Goal: Check status: Check status

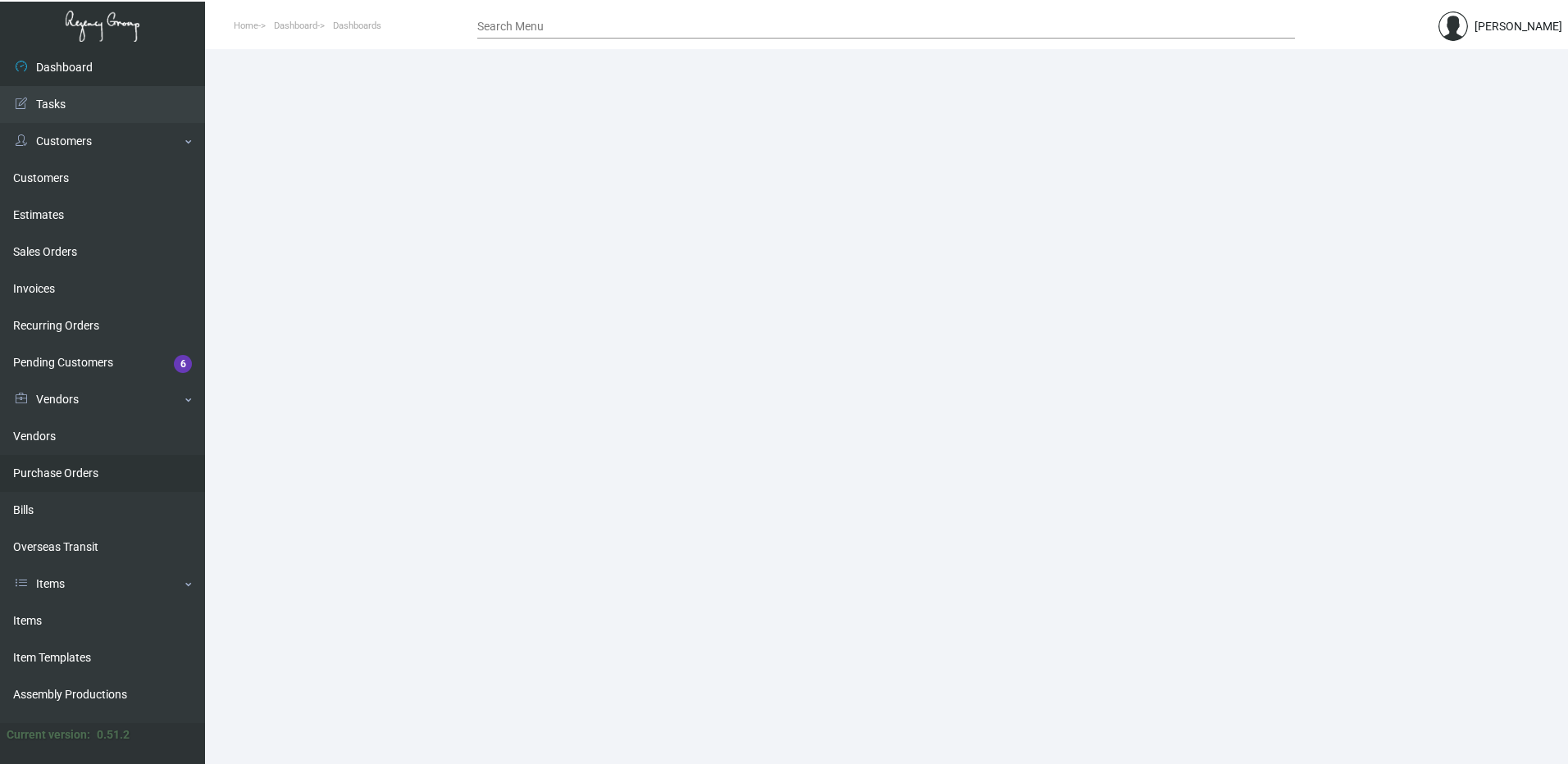
drag, startPoint x: 84, startPoint y: 471, endPoint x: 99, endPoint y: 471, distance: 15.0
click at [84, 471] on link "Purchase Orders" at bounding box center [102, 474] width 205 height 37
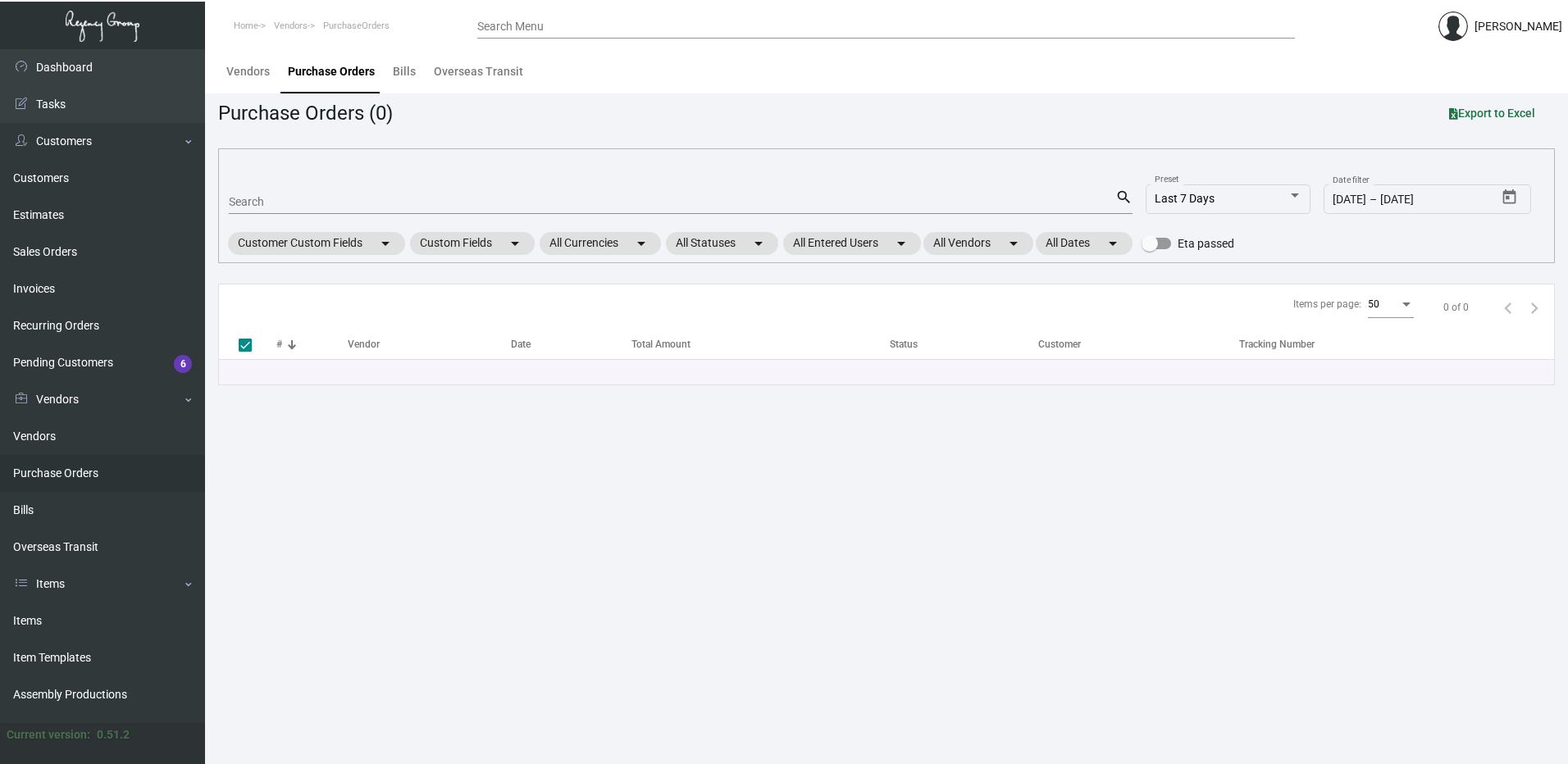
click at [519, 25] on input "Search Menu" at bounding box center [886, 26] width 818 height 13
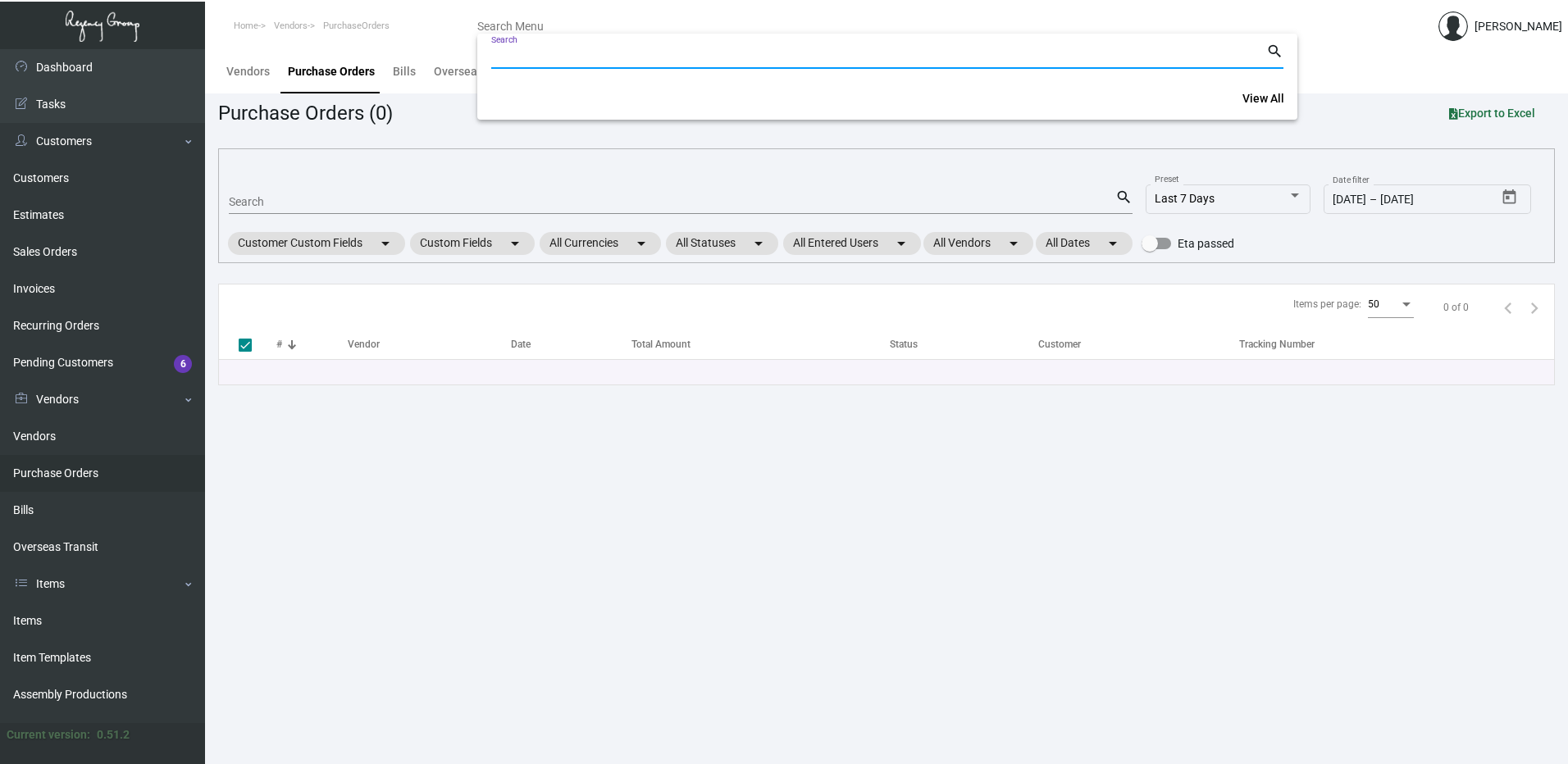
click at [291, 208] on div at bounding box center [784, 382] width 1568 height 764
click at [294, 194] on div "Search" at bounding box center [672, 201] width 886 height 25
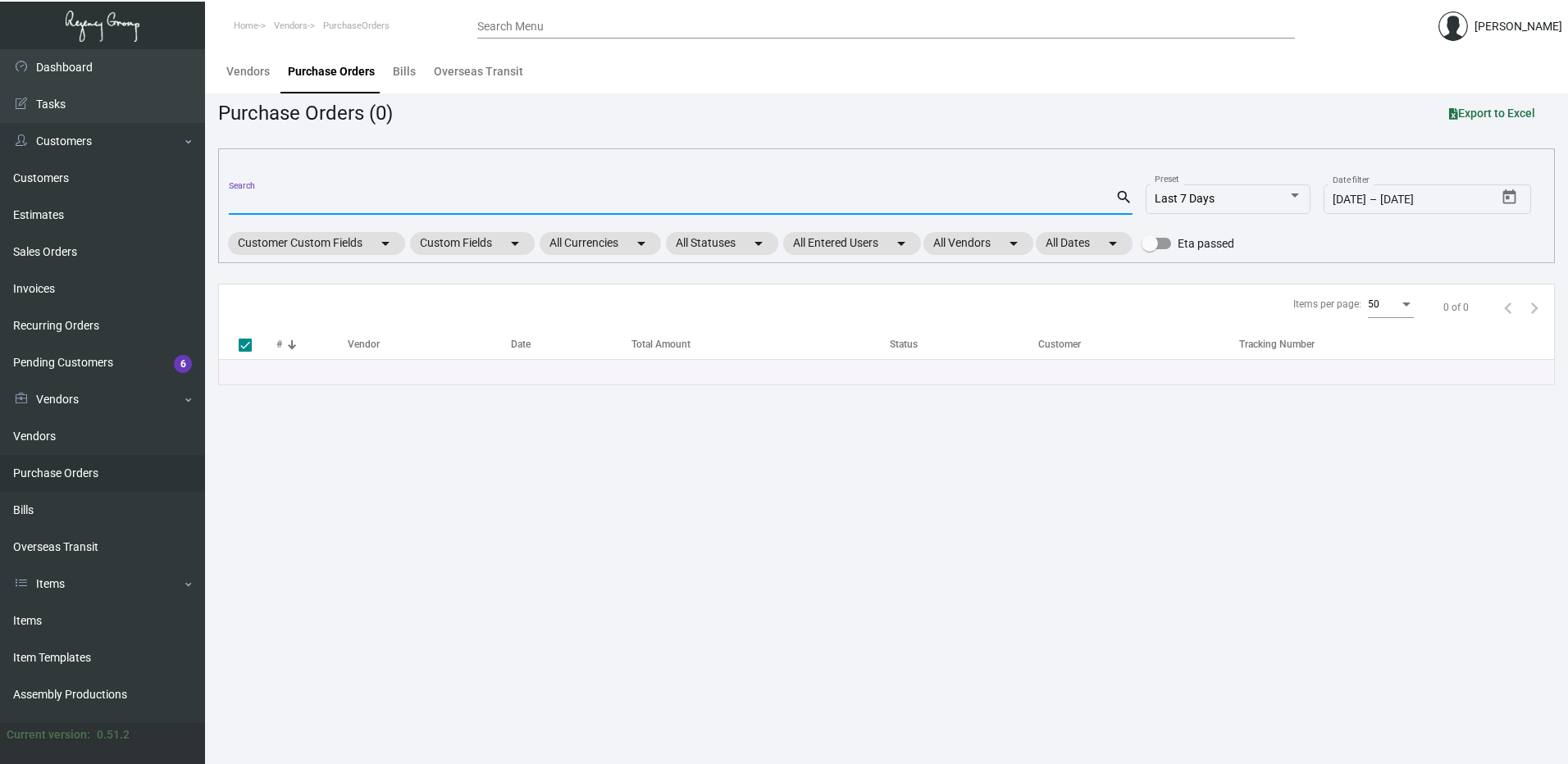
click at [293, 197] on div "Search" at bounding box center [672, 201] width 886 height 25
click at [288, 201] on input "Search" at bounding box center [672, 202] width 886 height 13
paste input "99902"
type input "99902"
checkbox input "false"
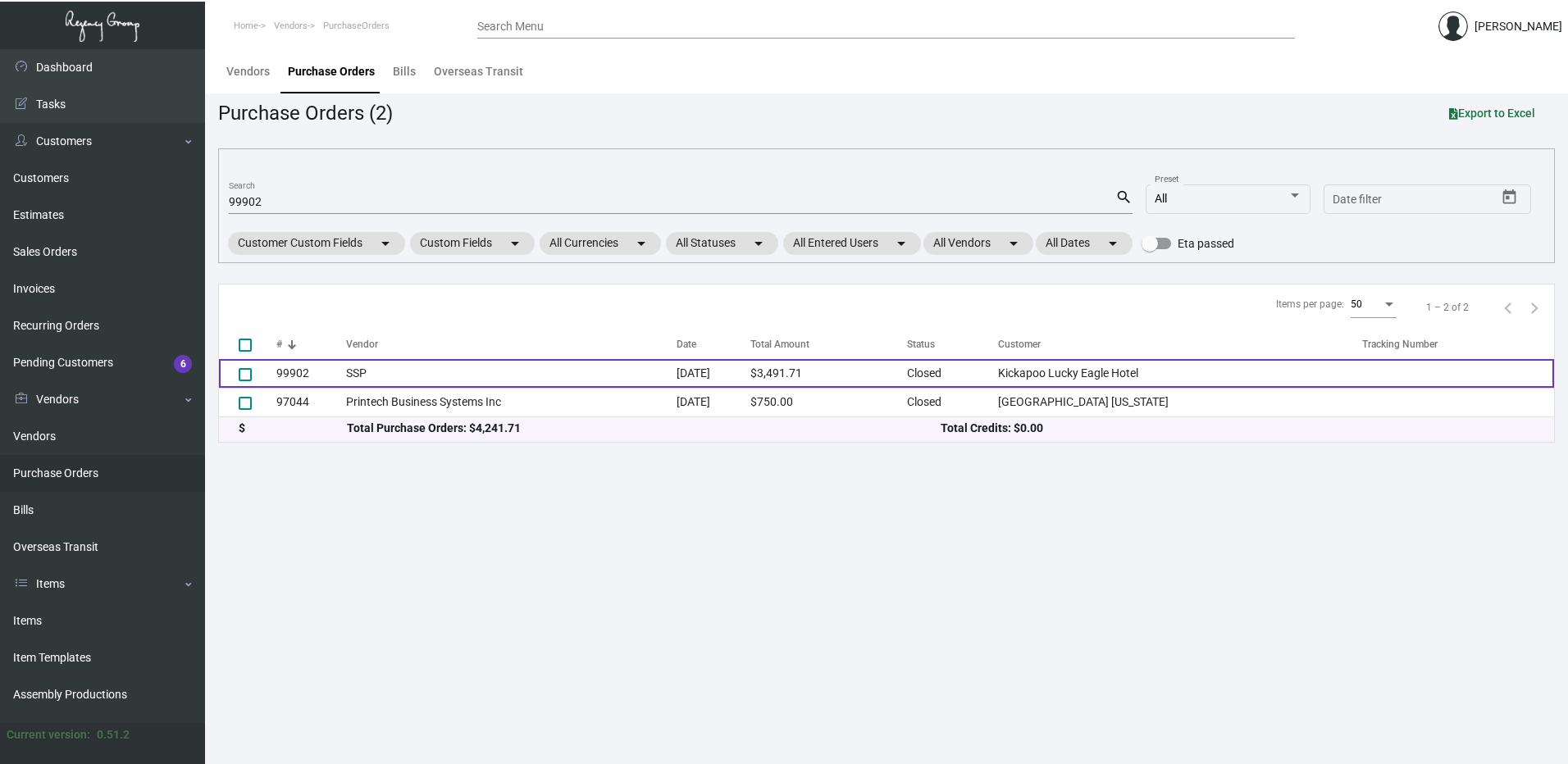
click at [432, 376] on td "SSP" at bounding box center [512, 374] width 331 height 29
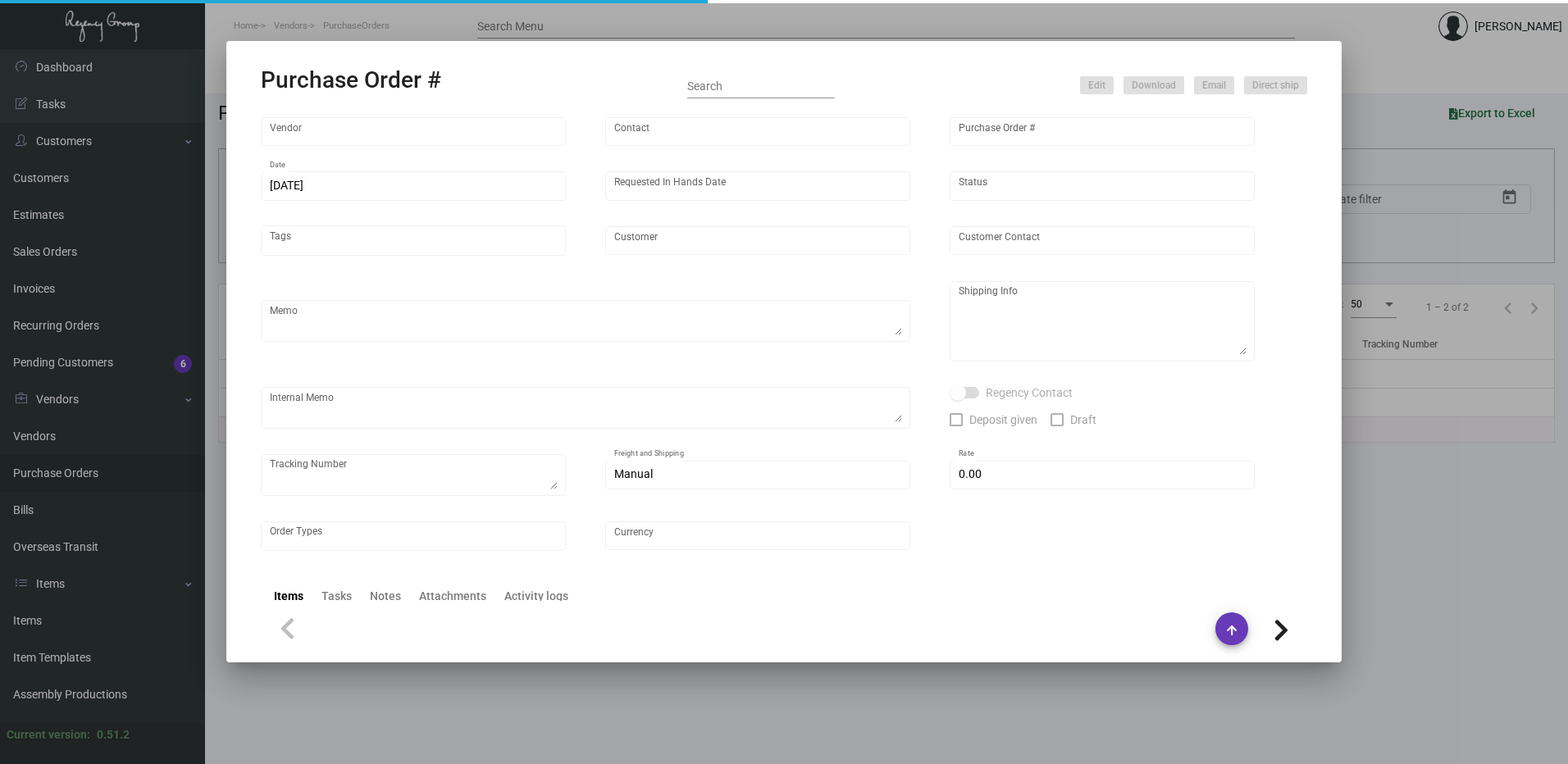
type input "SSP"
type input "[PERSON_NAME]"
type input "99902"
type input "[DATE]"
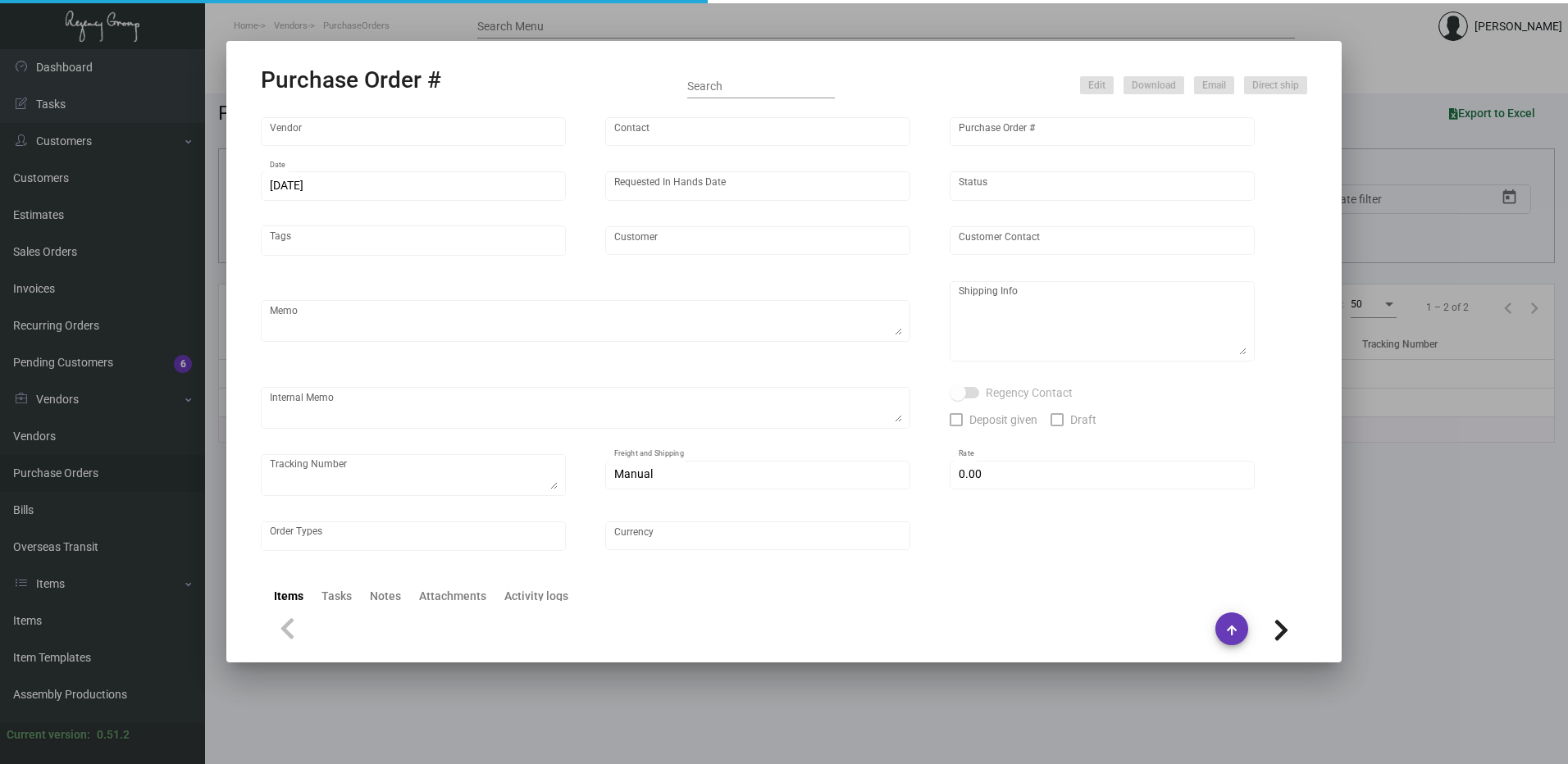
type input "Kickapoo Lucky Eagle Hotel"
type textarea "PLEASE SEND PDF PROOFS TO OUR ART TEAM ; [EMAIL_ADDRESS][DOMAIN_NAME] WITH ME I…"
type textarea "Regency Group LA - [PERSON_NAME] 10845 Vanowen [GEOGRAPHIC_DATA] US"
type textarea "7.25 - Proofs sent over; APPROVED. Shipped from SSP by UPS Ground TK#1Z1AY27603…"
checkbox input "true"
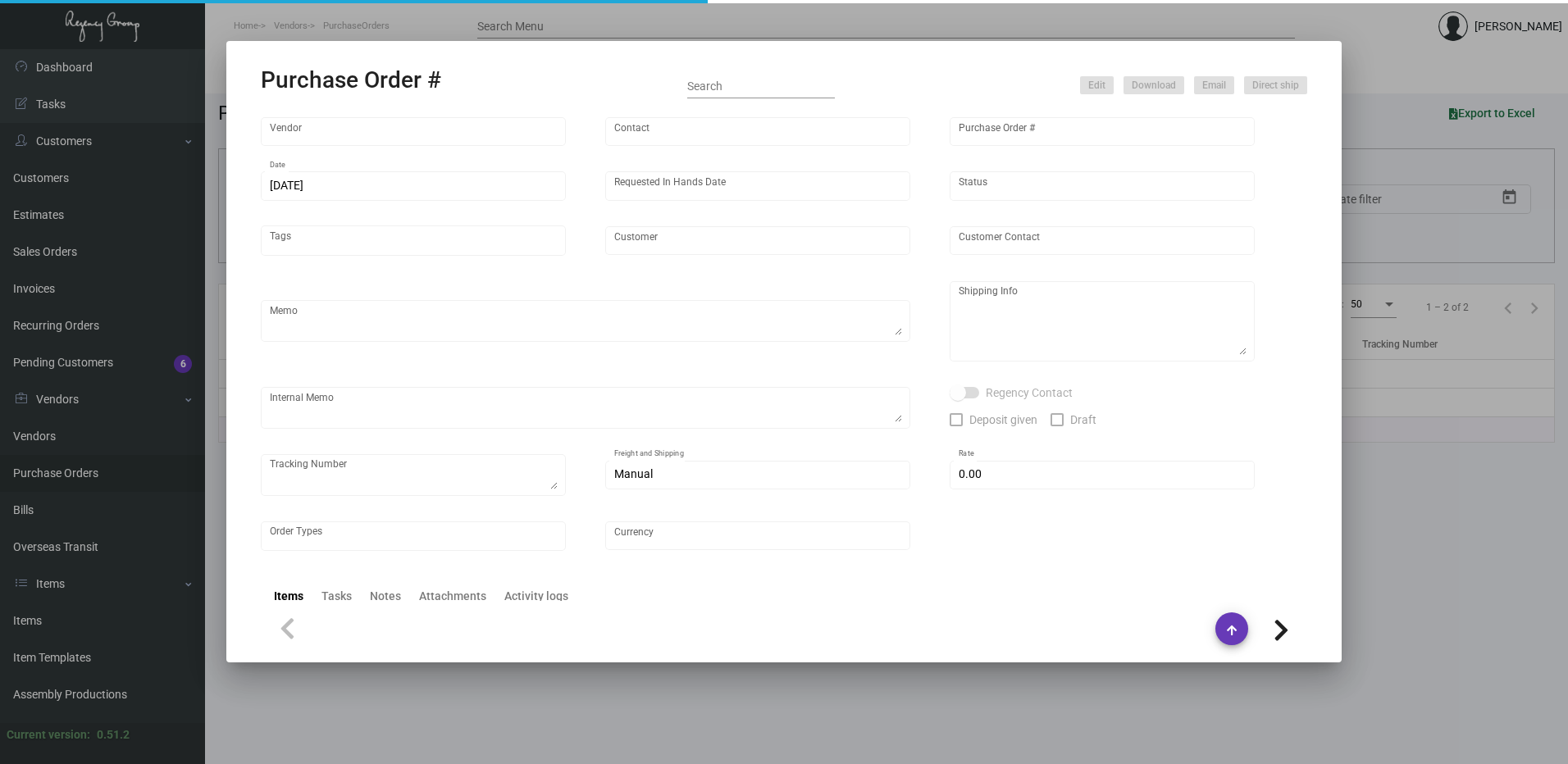
type input "$ 0.00"
type input "United States Dollar $"
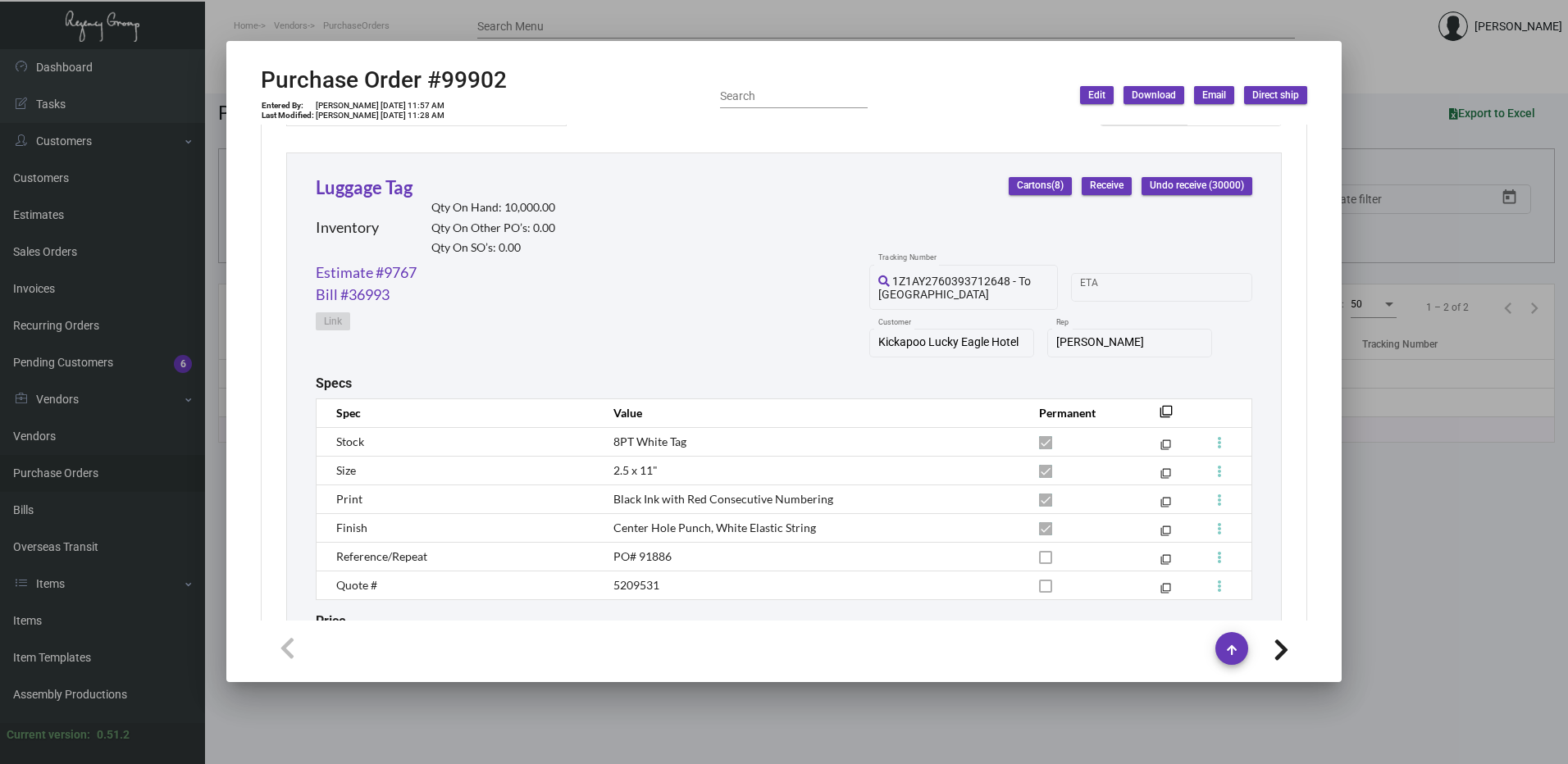
scroll to position [867, 0]
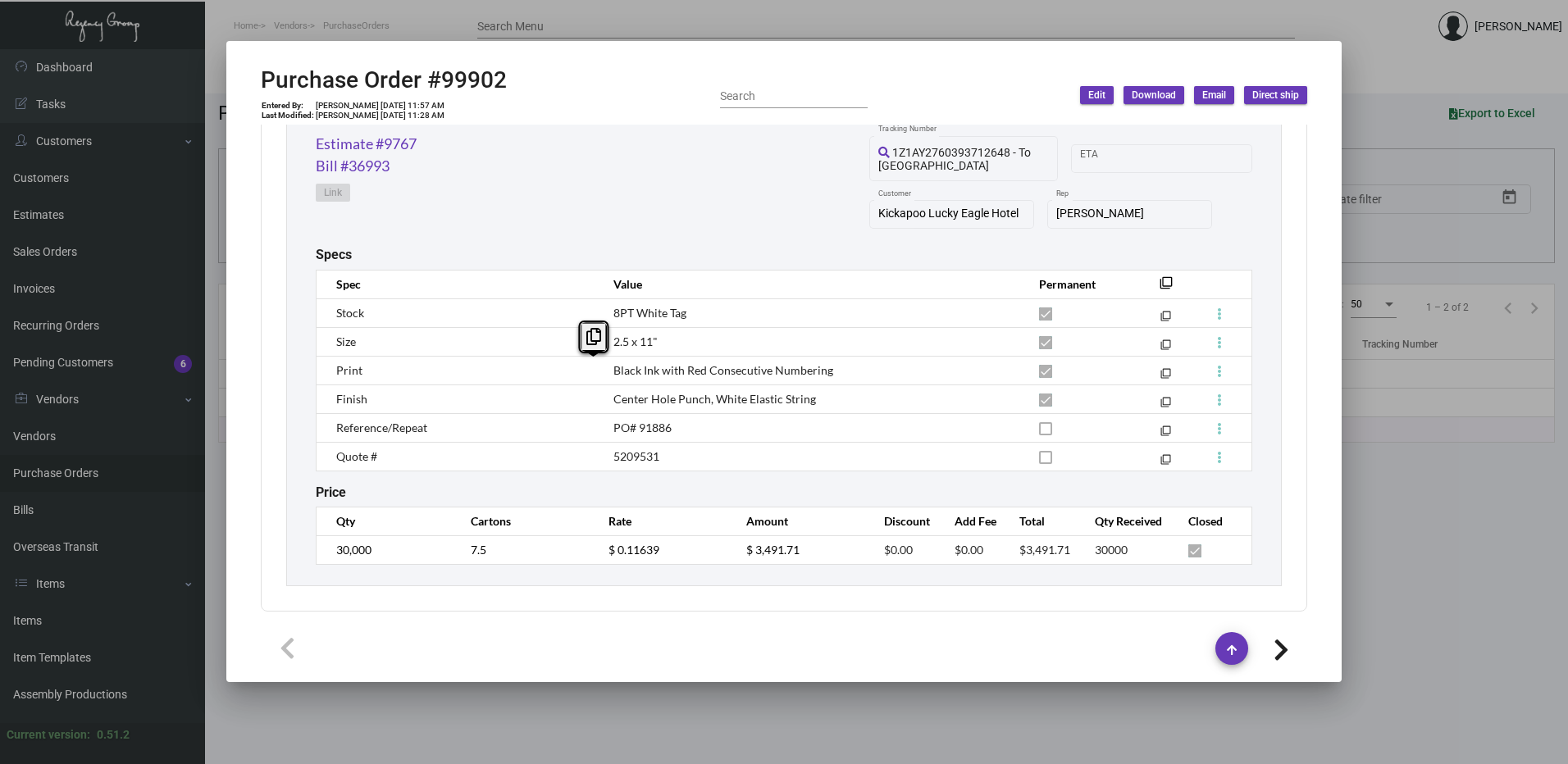
drag, startPoint x: 592, startPoint y: 368, endPoint x: 899, endPoint y: 357, distance: 307.2
click at [899, 357] on tr "Print Black Ink with Red Consecutive Numbering filter_none" at bounding box center [784, 370] width 936 height 29
drag, startPoint x: 899, startPoint y: 357, endPoint x: 864, endPoint y: 377, distance: 40.3
click at [864, 377] on td "Black Ink with Red Consecutive Numbering" at bounding box center [810, 370] width 426 height 29
click at [494, 4] on div at bounding box center [784, 382] width 1568 height 764
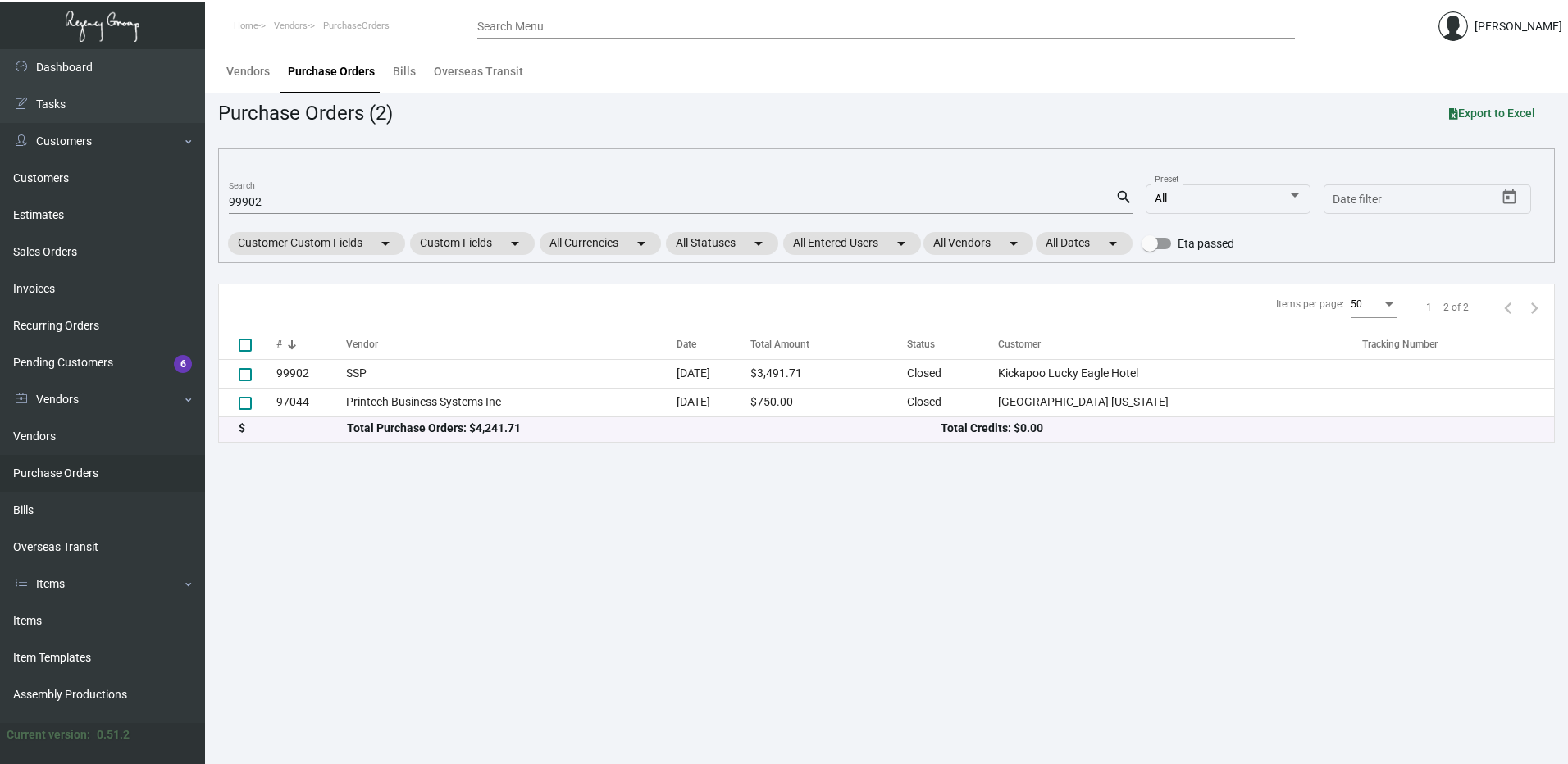
drag, startPoint x: 50, startPoint y: 469, endPoint x: 97, endPoint y: 465, distance: 47.2
click at [50, 469] on link "Purchase Orders" at bounding box center [102, 474] width 205 height 37
click at [522, 595] on main "Vendors Purchase Orders Bills Overseas Transit Purchase Orders (2) Export to Ex…" at bounding box center [886, 406] width 1363 height 715
click at [85, 30] on link at bounding box center [102, 26] width 205 height 49
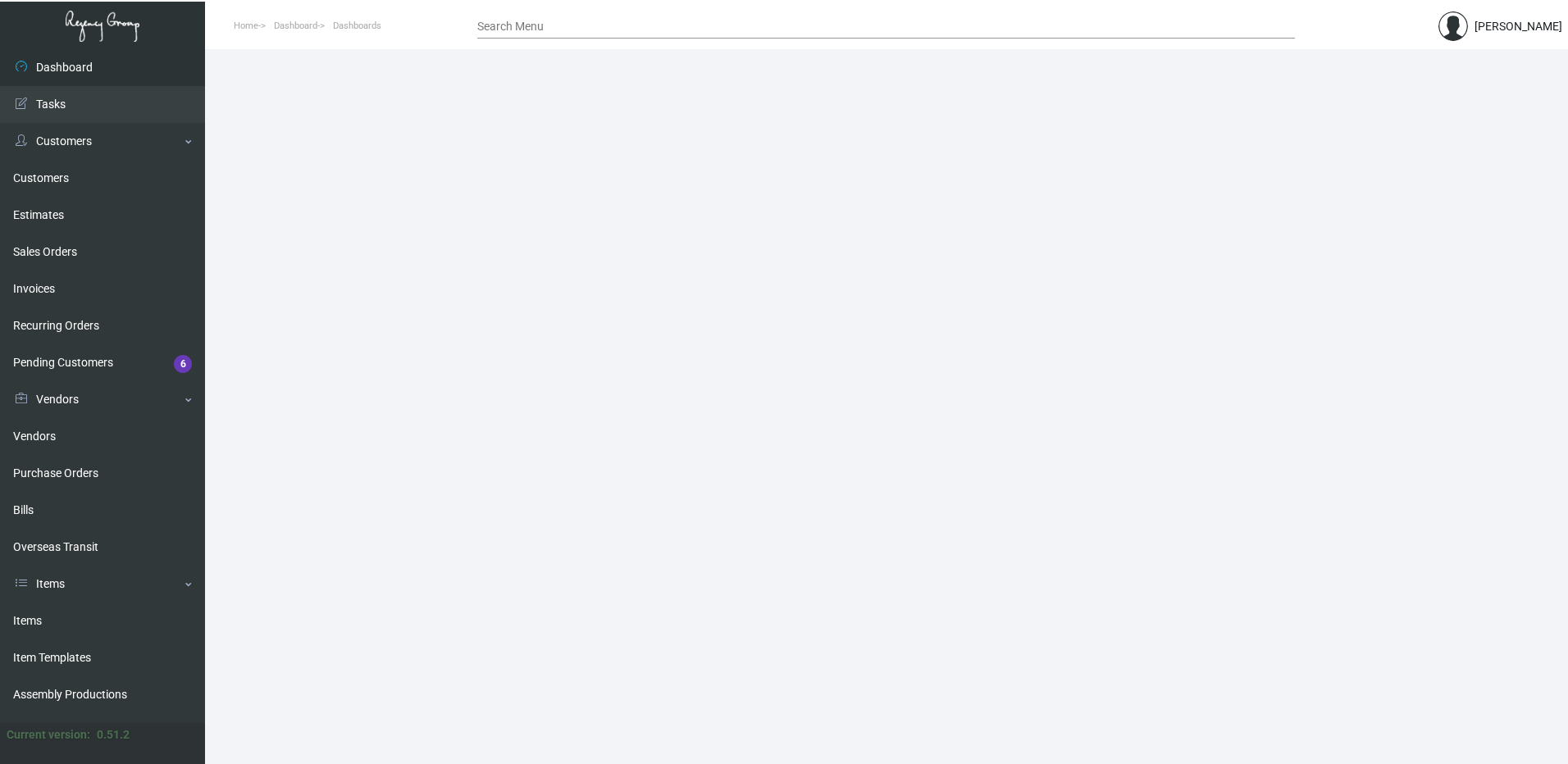
drag, startPoint x: 555, startPoint y: 13, endPoint x: 531, endPoint y: 34, distance: 31.9
click at [554, 14] on div "Search Menu" at bounding box center [886, 25] width 818 height 25
click at [531, 34] on div "Search Menu" at bounding box center [886, 25] width 818 height 25
click at [51, 479] on link "Purchase Orders" at bounding box center [102, 474] width 205 height 37
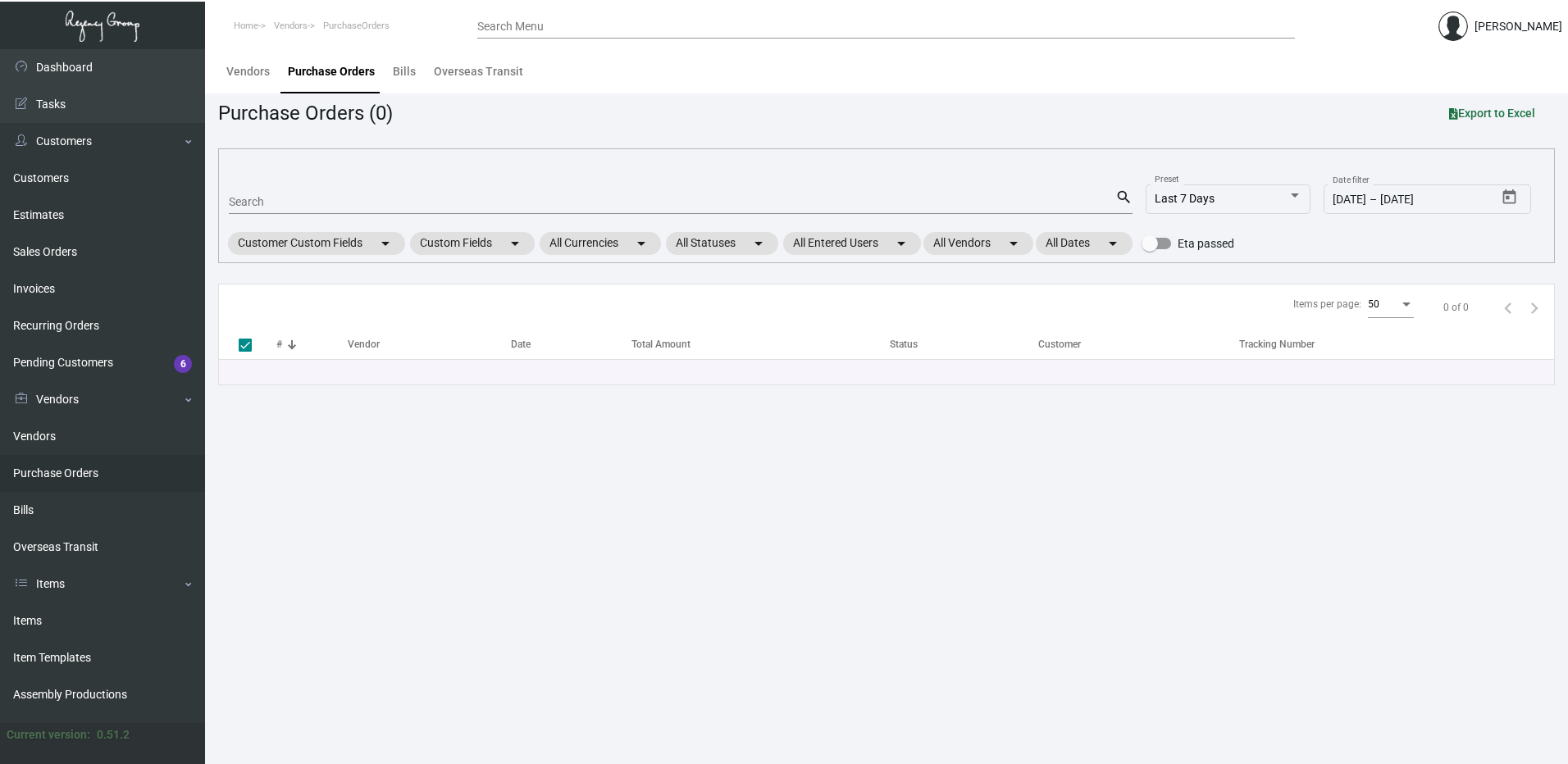
click at [514, 28] on input "Search Menu" at bounding box center [886, 26] width 818 height 13
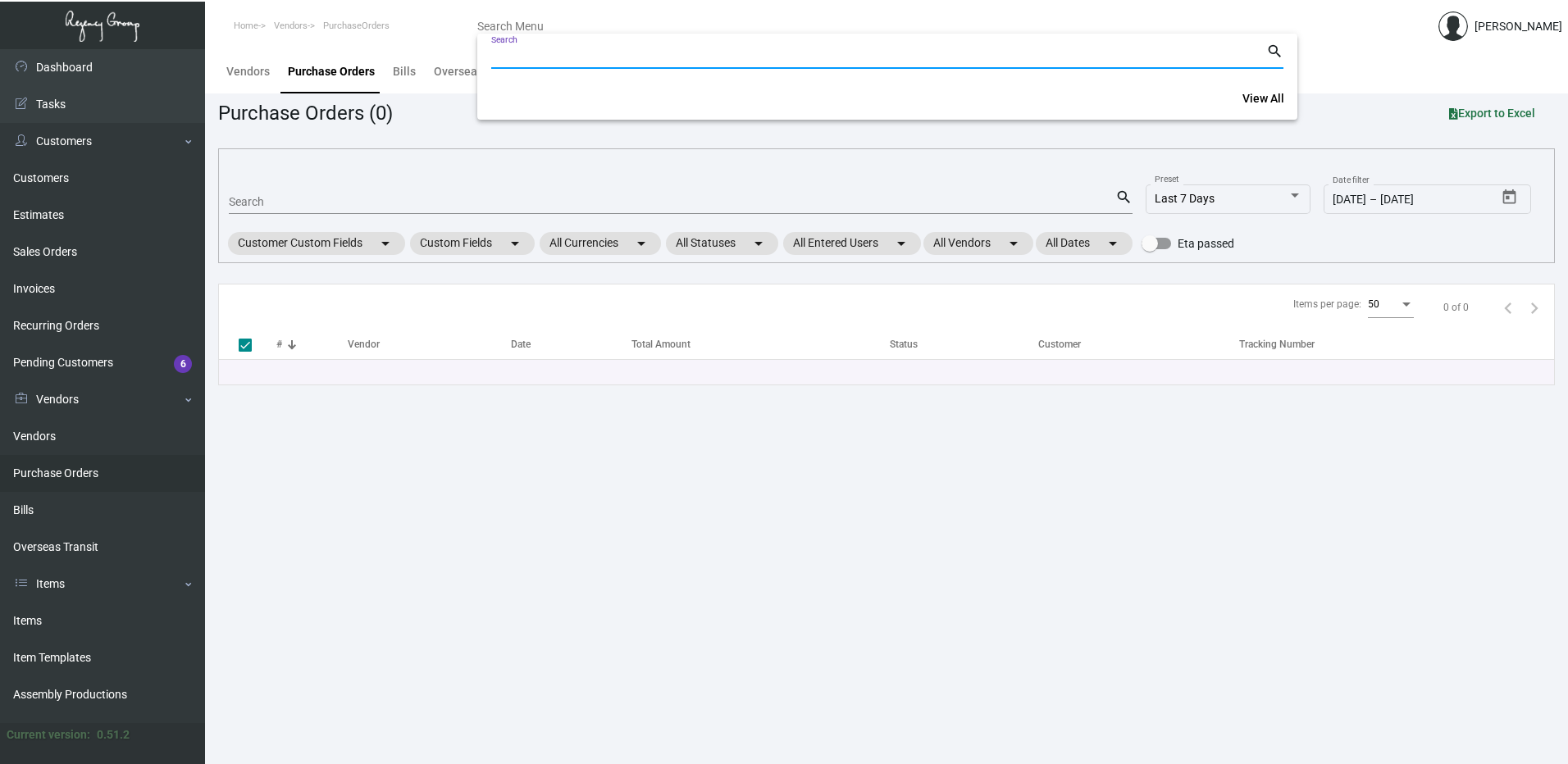
paste input "99902"
type input "99902"
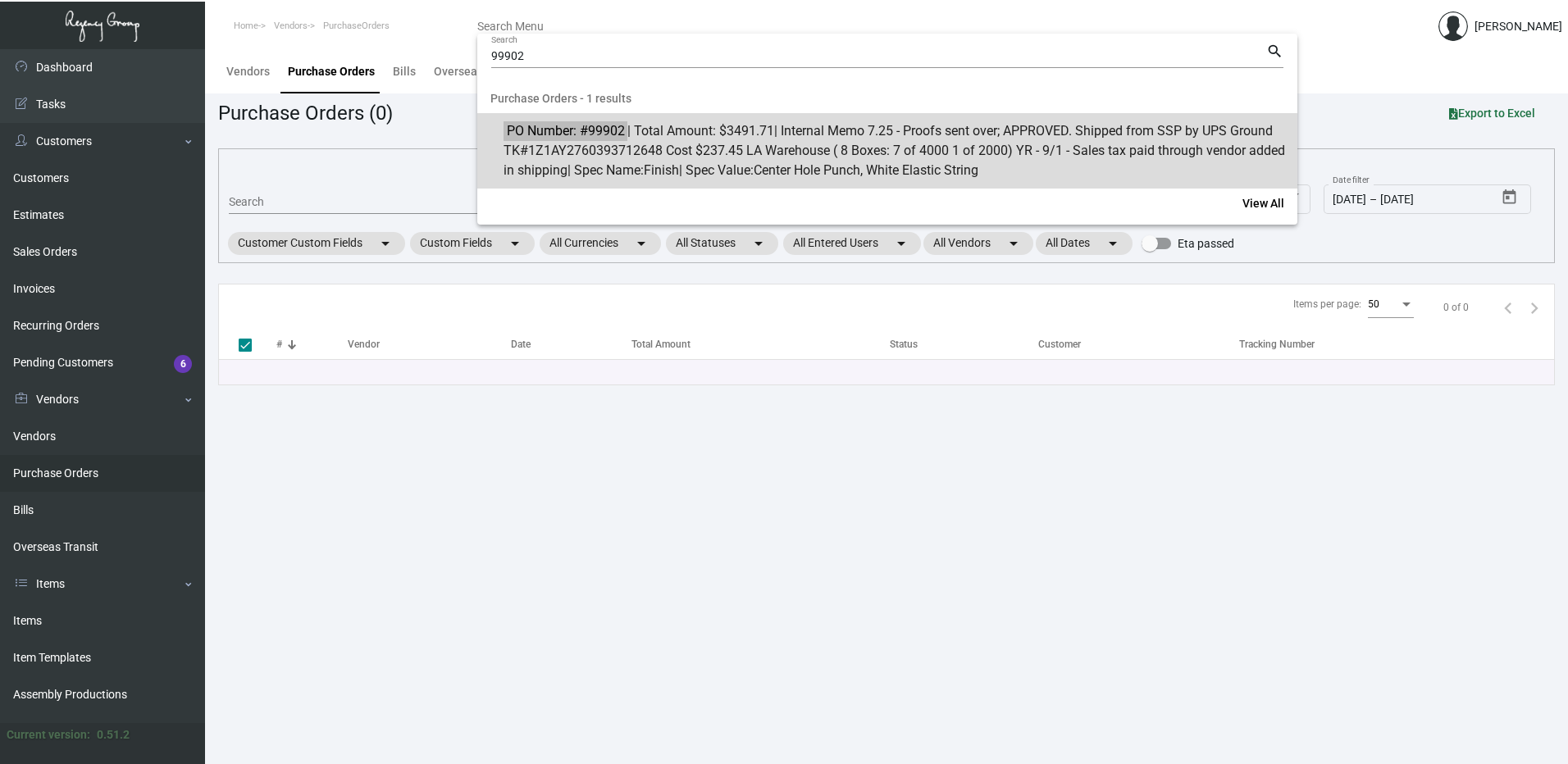
click at [720, 154] on span "PO Number: #99902 | Total Amount: $3491.71 | Internal Memo 7.25 - Proofs sent o…" at bounding box center [897, 150] width 786 height 59
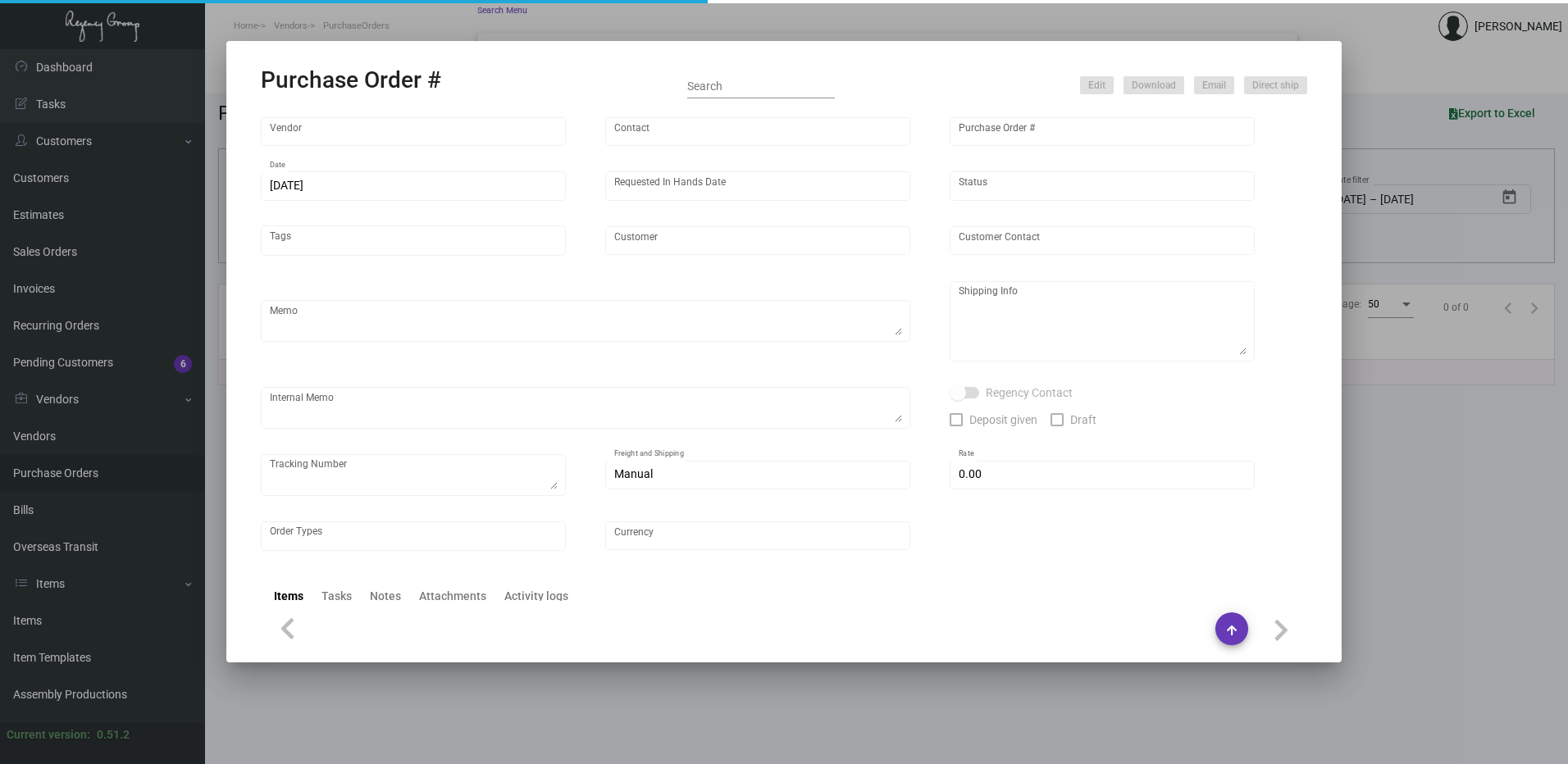
type input "SSP"
type input "[PERSON_NAME]"
type input "99902"
type input "[DATE]"
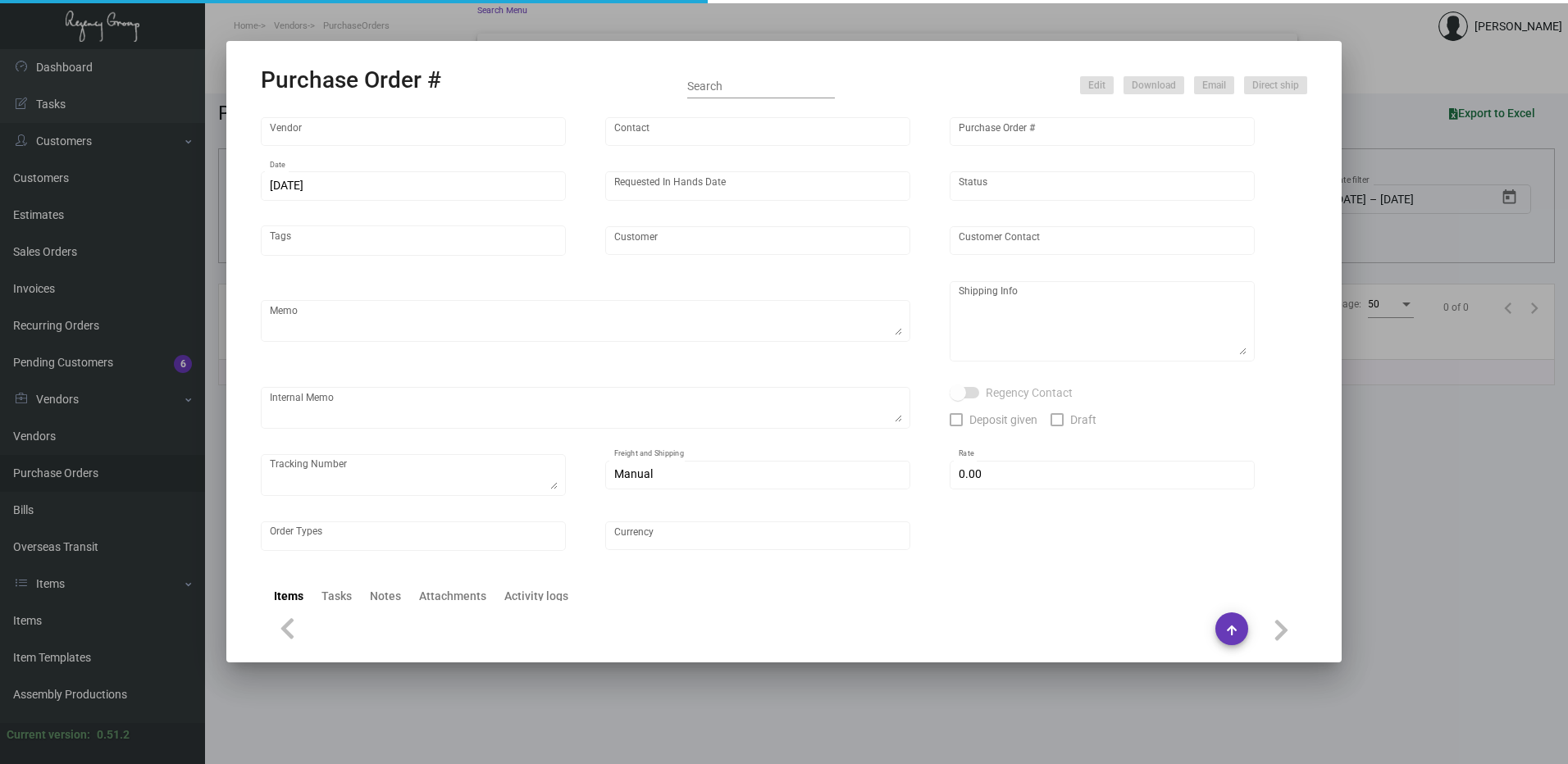
type input "Kickapoo Lucky Eagle Hotel"
type textarea "PLEASE SEND PDF PROOFS TO OUR ART TEAM ; [EMAIL_ADDRESS][DOMAIN_NAME] WITH ME I…"
type textarea "Regency Group LA - [PERSON_NAME] 10845 Vanowen [GEOGRAPHIC_DATA] US"
type textarea "7.25 - Proofs sent over; APPROVED. Shipped from SSP by UPS Ground TK#1Z1AY27603…"
checkbox input "true"
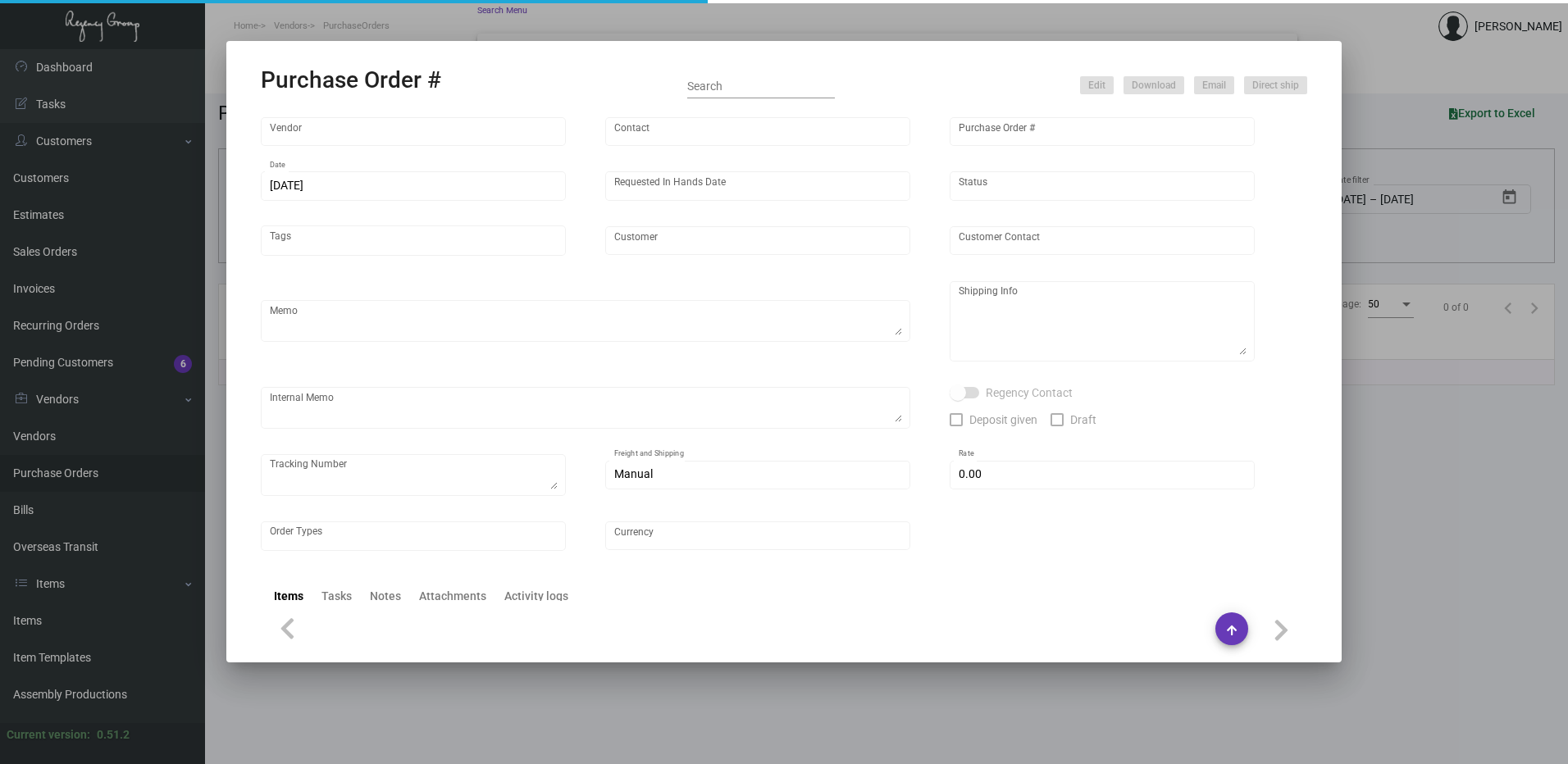
type input "$ 0.00"
type input "United States Dollar $"
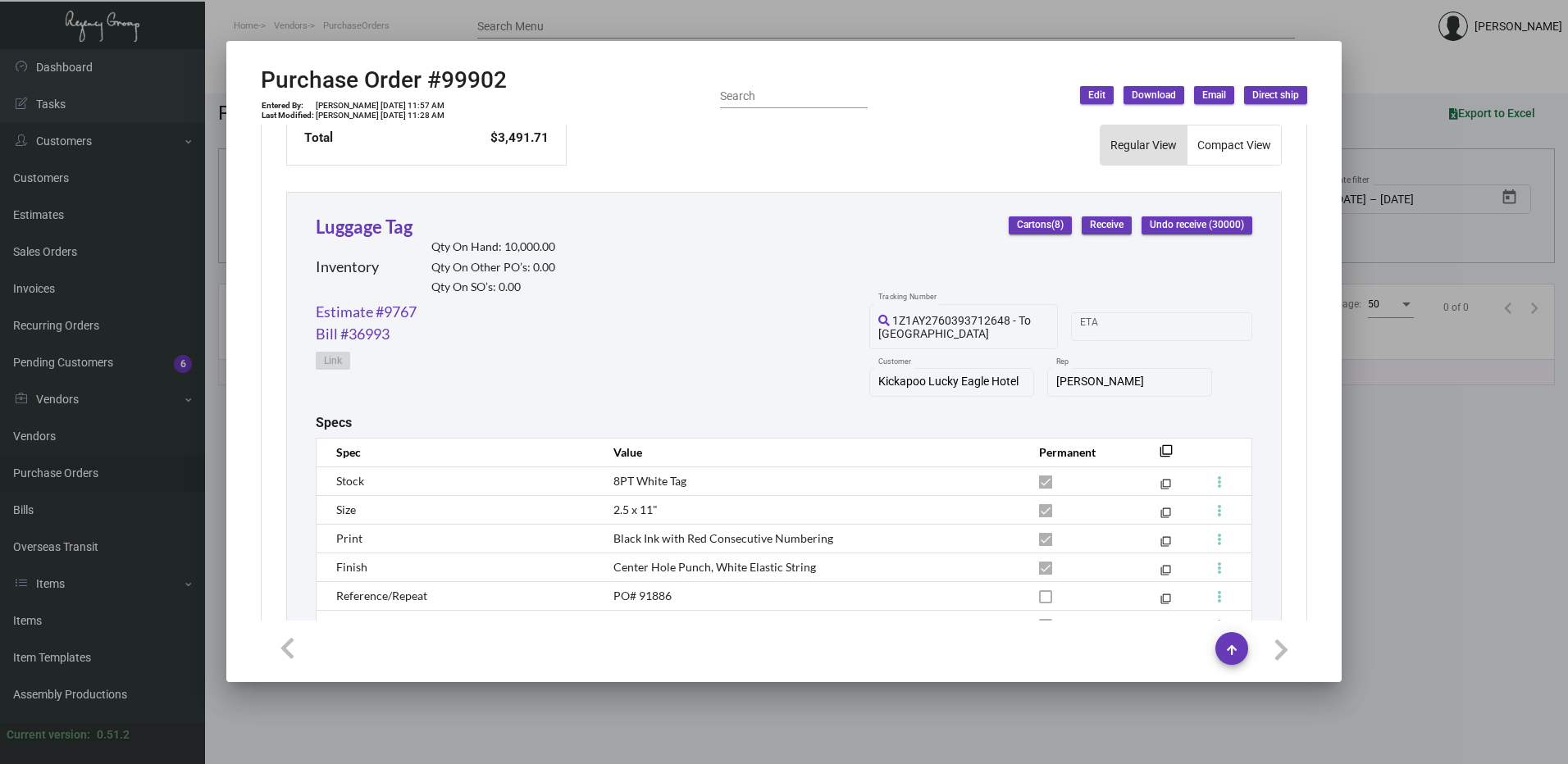
scroll to position [410, 0]
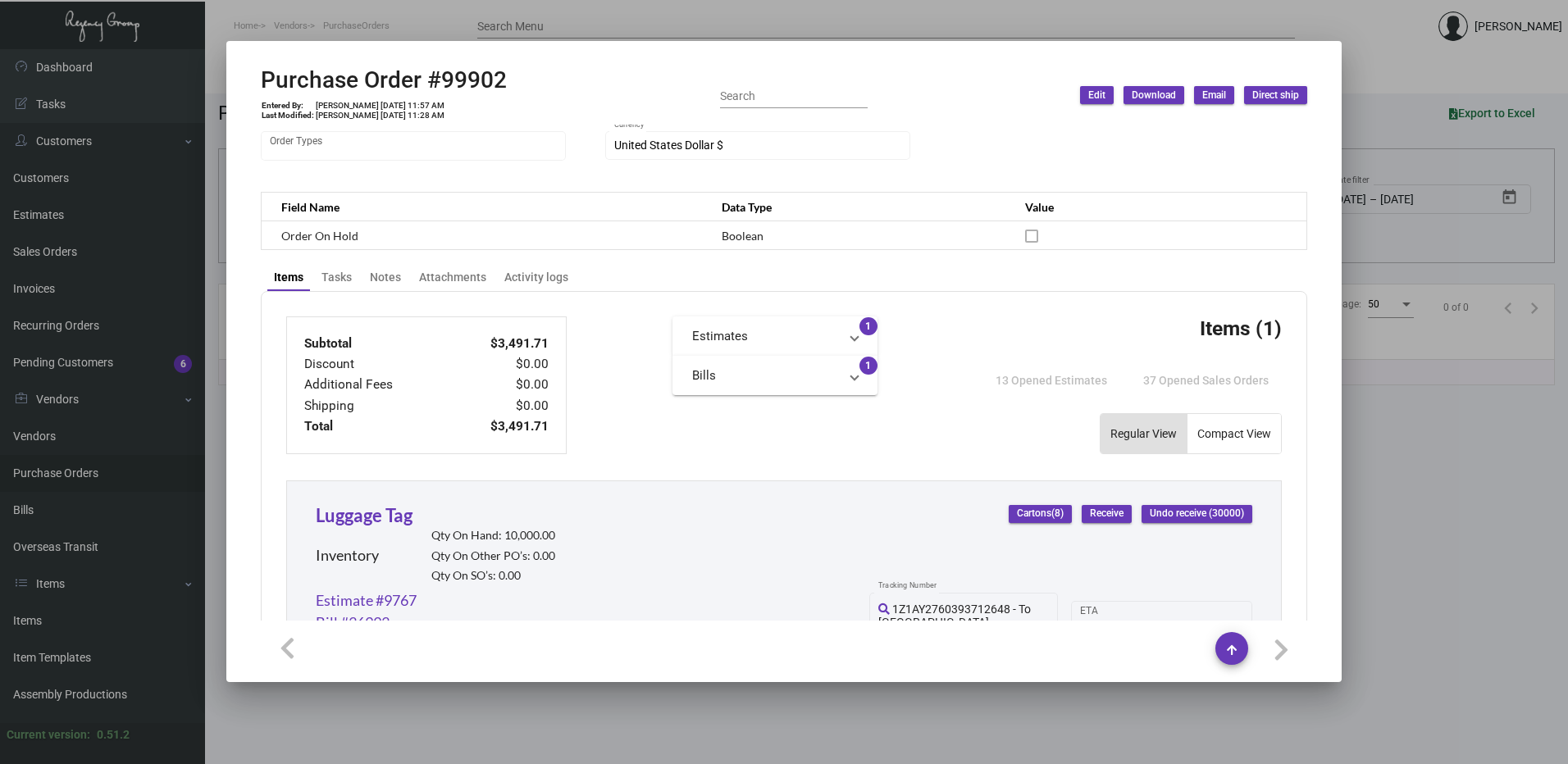
click at [1322, 14] on div at bounding box center [784, 382] width 1568 height 764
